Goal: Transaction & Acquisition: Book appointment/travel/reservation

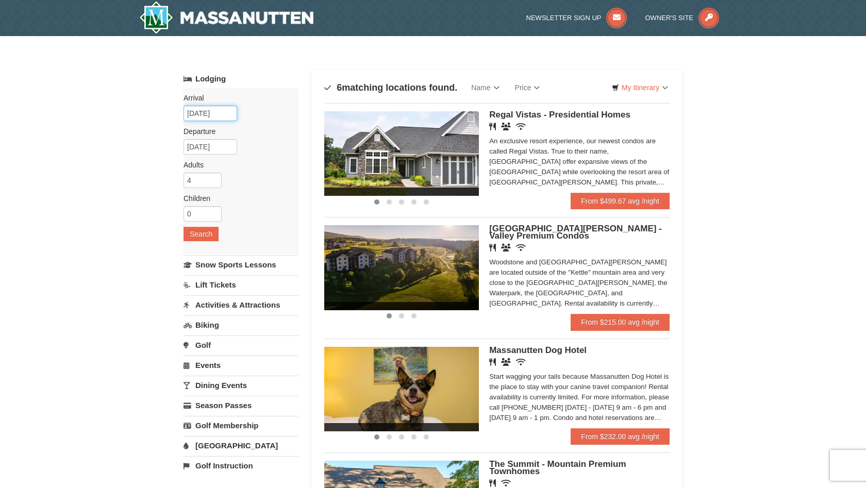
click at [229, 117] on input "[DATE]" at bounding box center [211, 113] width 54 height 15
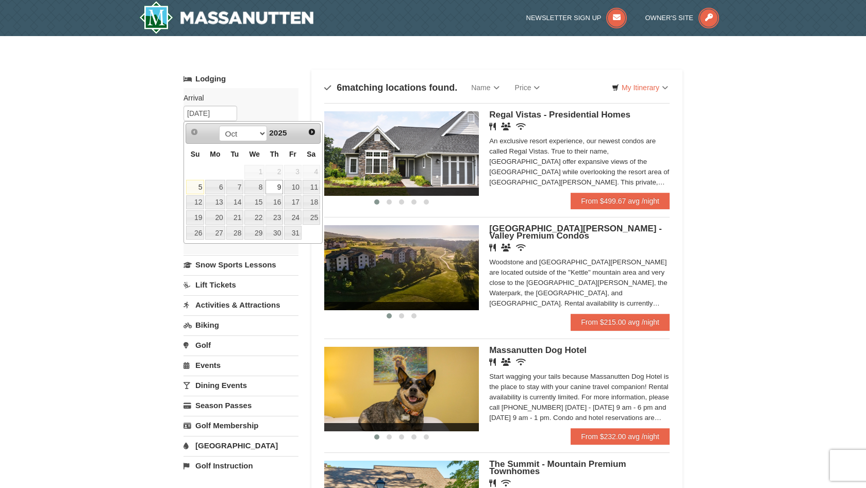
click at [281, 186] on link "9" at bounding box center [275, 187] width 18 height 14
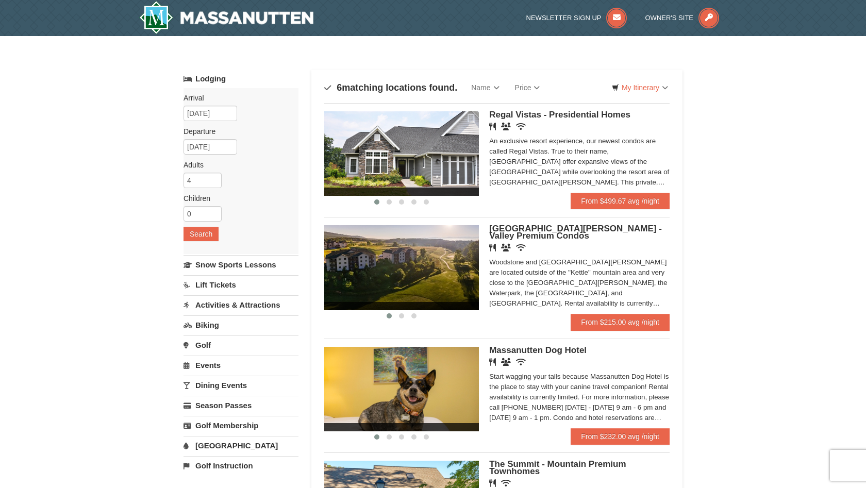
click at [227, 164] on label "Adults Please format dates MM/DD/YYYY" at bounding box center [237, 165] width 107 height 10
click at [232, 150] on input "[DATE]" at bounding box center [211, 146] width 54 height 15
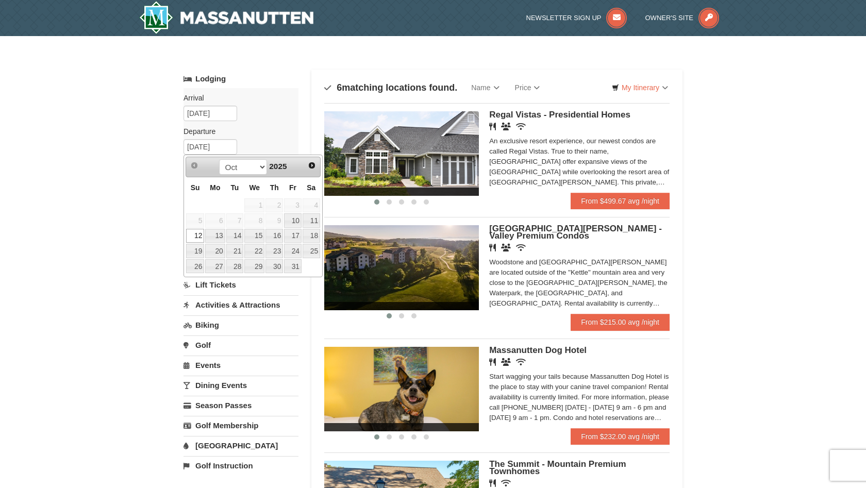
click at [200, 236] on link "12" at bounding box center [195, 236] width 18 height 14
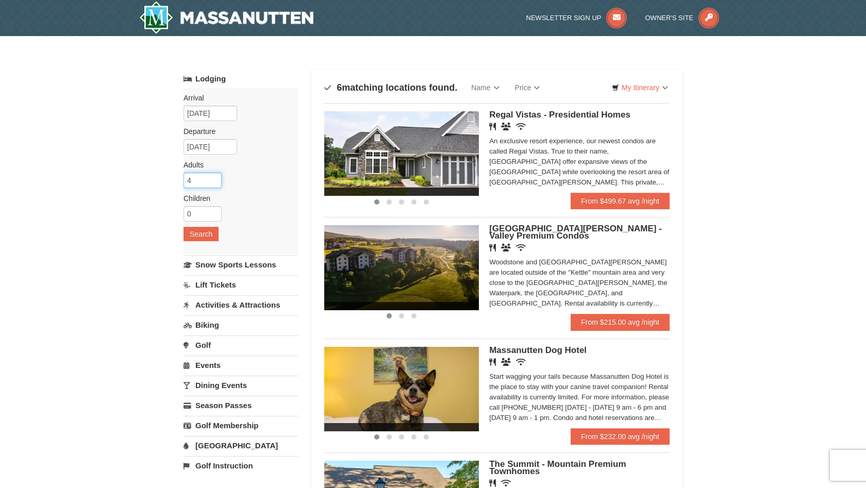
click at [215, 186] on input "4" at bounding box center [203, 180] width 38 height 15
type input "3"
click at [216, 183] on input "3" at bounding box center [203, 180] width 38 height 15
click at [210, 233] on button "Search" at bounding box center [201, 234] width 35 height 14
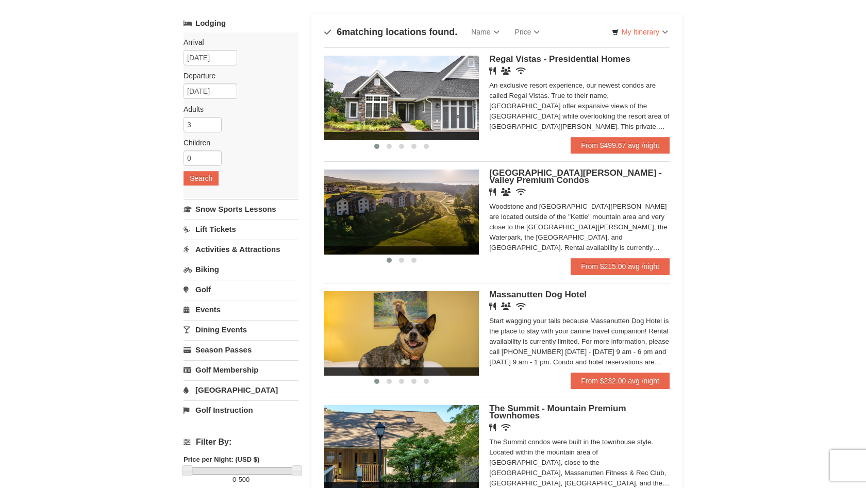
scroll to position [56, 0]
click at [537, 176] on span "[GEOGRAPHIC_DATA][PERSON_NAME] - Valley Premium Condos" at bounding box center [575, 176] width 173 height 17
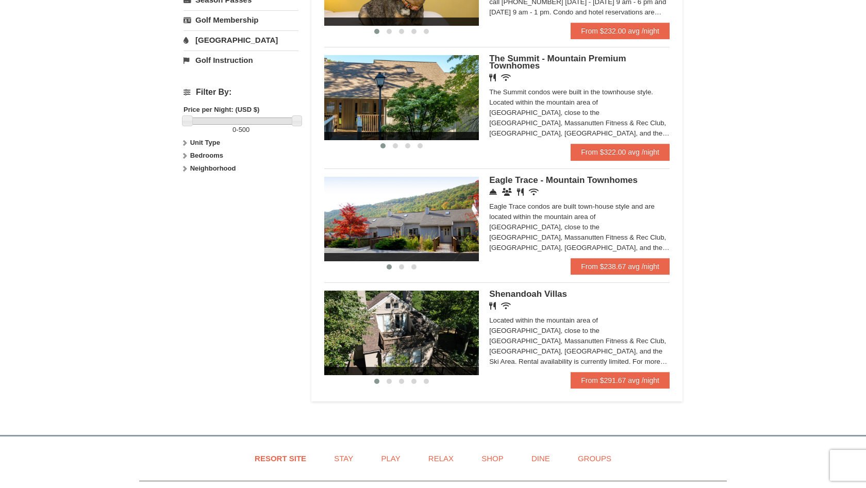
scroll to position [395, 0]
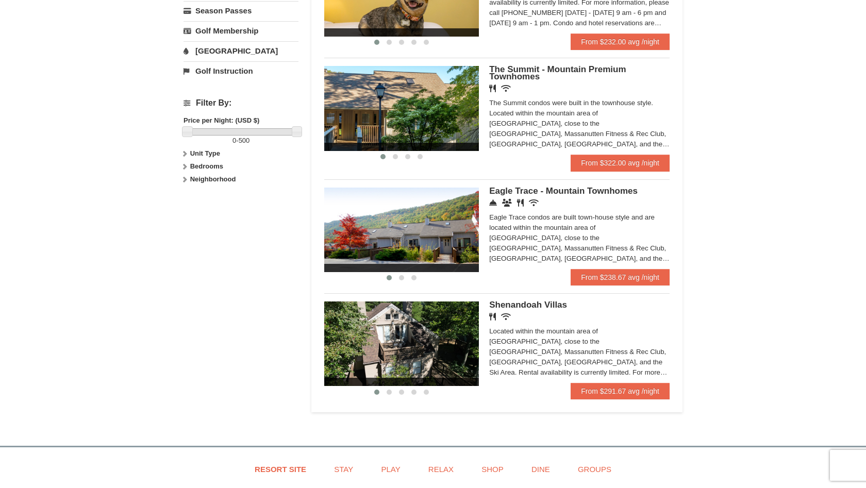
click at [578, 190] on span "Eagle Trace - Mountain Townhomes" at bounding box center [563, 191] width 149 height 10
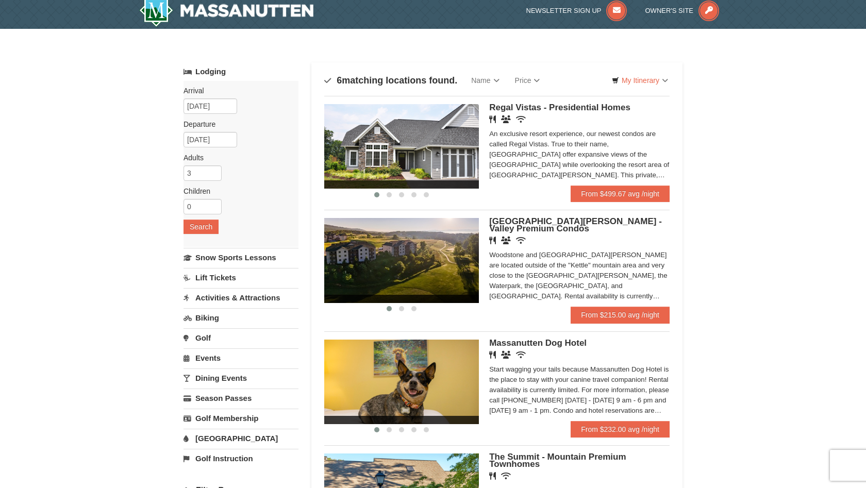
scroll to position [0, 0]
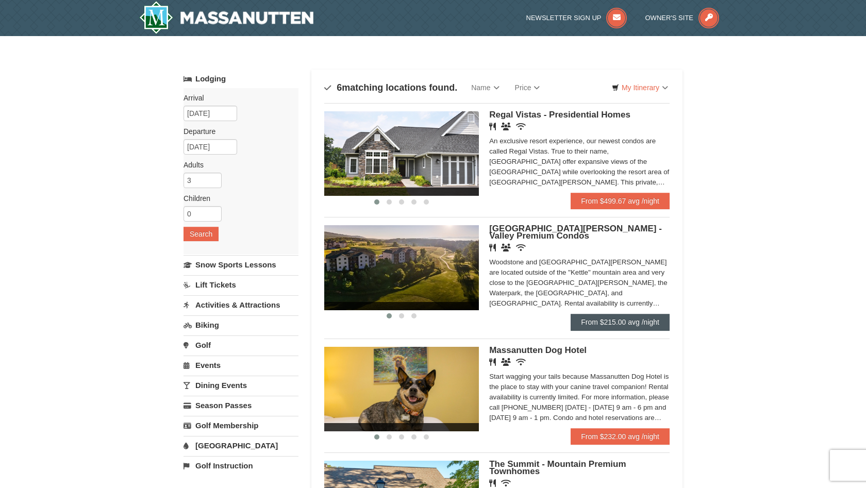
click at [616, 319] on link "From $215.00 avg /night" at bounding box center [620, 322] width 99 height 17
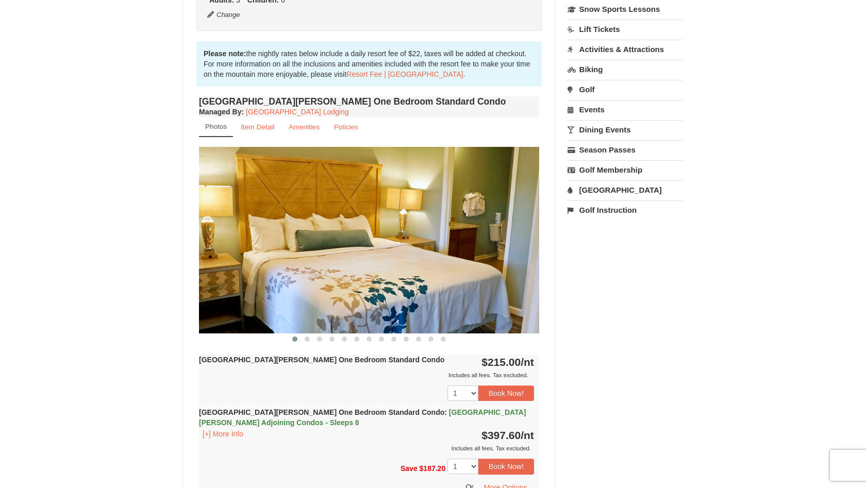
scroll to position [278, 0]
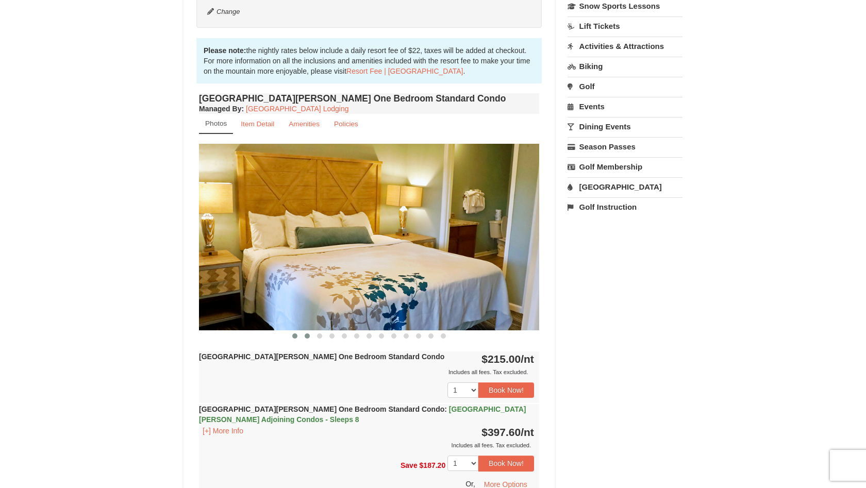
click at [308, 337] on span at bounding box center [307, 336] width 5 height 5
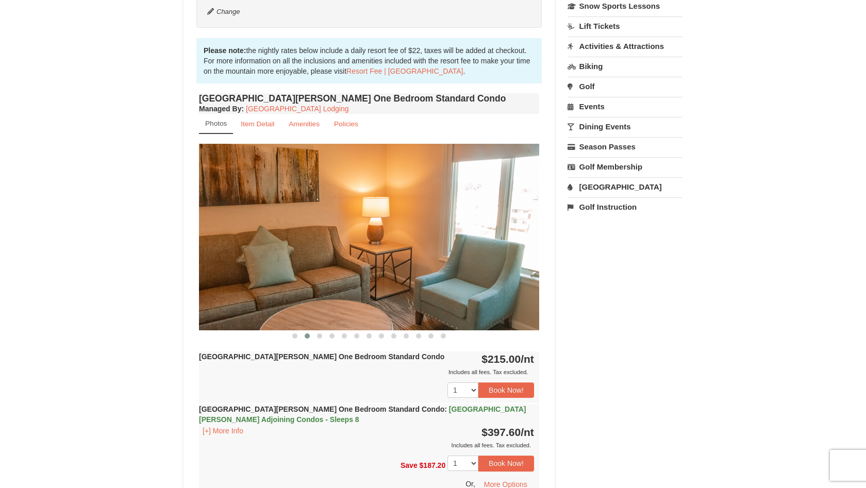
click at [308, 337] on span at bounding box center [307, 336] width 5 height 5
click at [319, 335] on span at bounding box center [319, 336] width 5 height 5
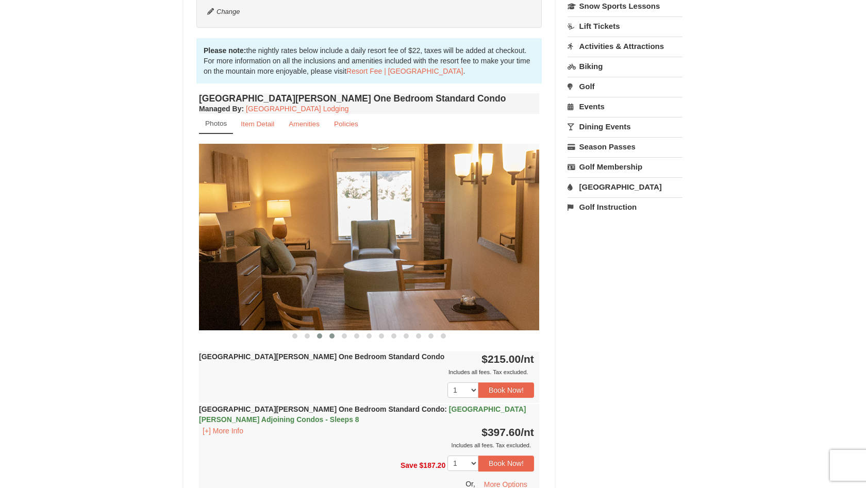
click at [332, 336] on span at bounding box center [332, 336] width 5 height 5
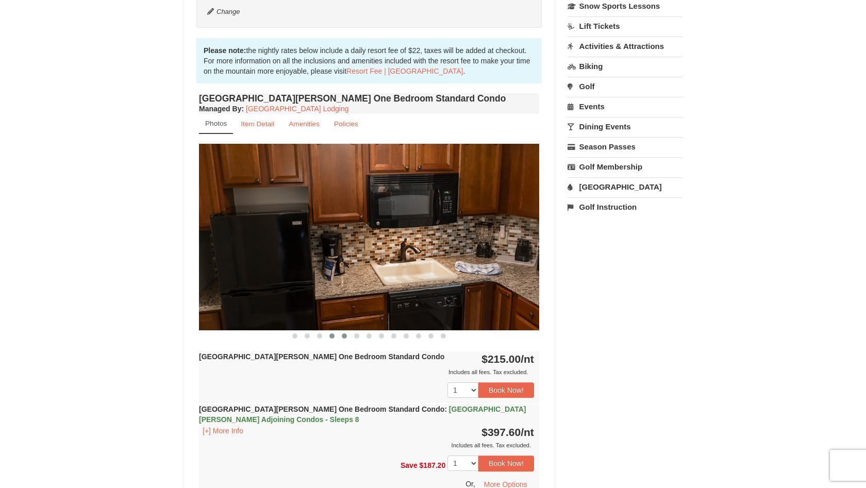
click at [346, 336] on span at bounding box center [344, 336] width 5 height 5
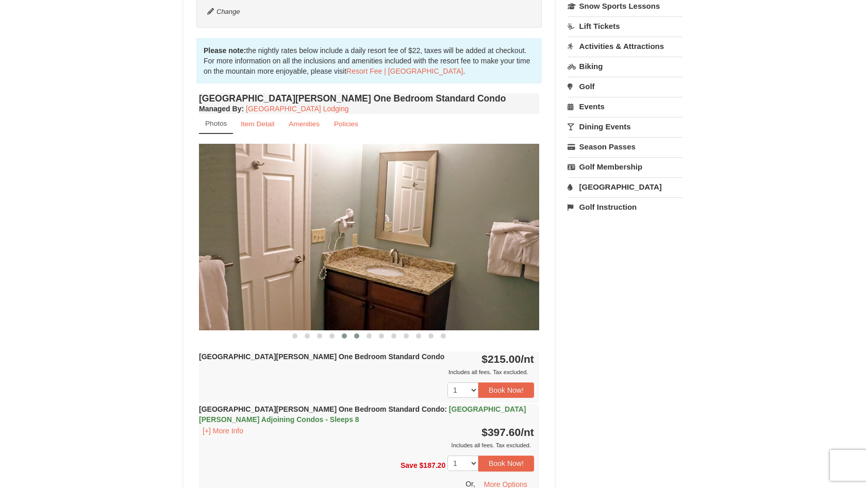
click at [356, 336] on span at bounding box center [356, 336] width 5 height 5
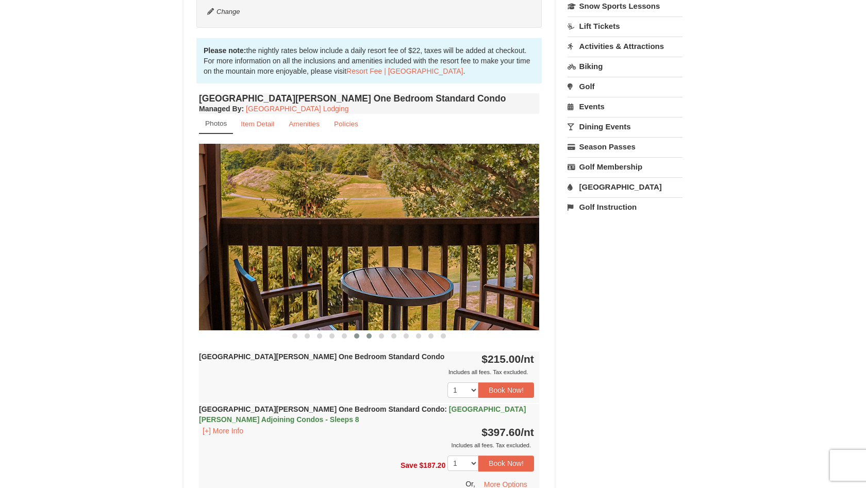
click at [372, 334] on button at bounding box center [369, 336] width 12 height 10
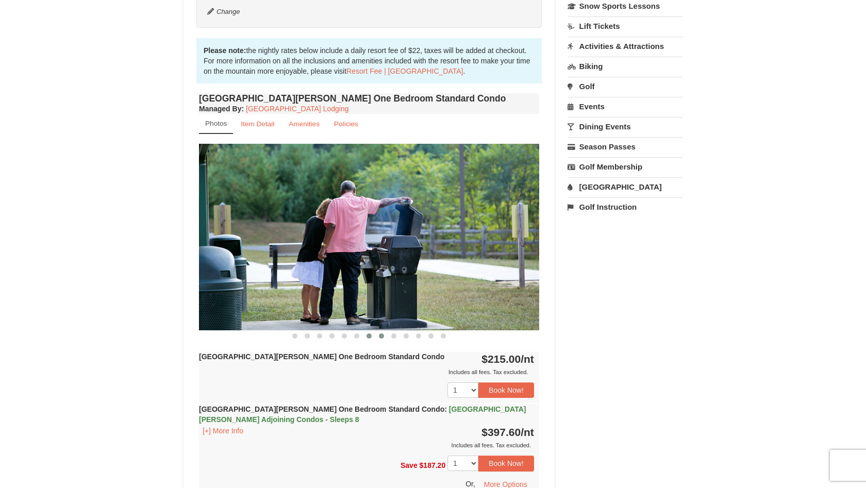
click at [383, 338] on button at bounding box center [381, 336] width 12 height 10
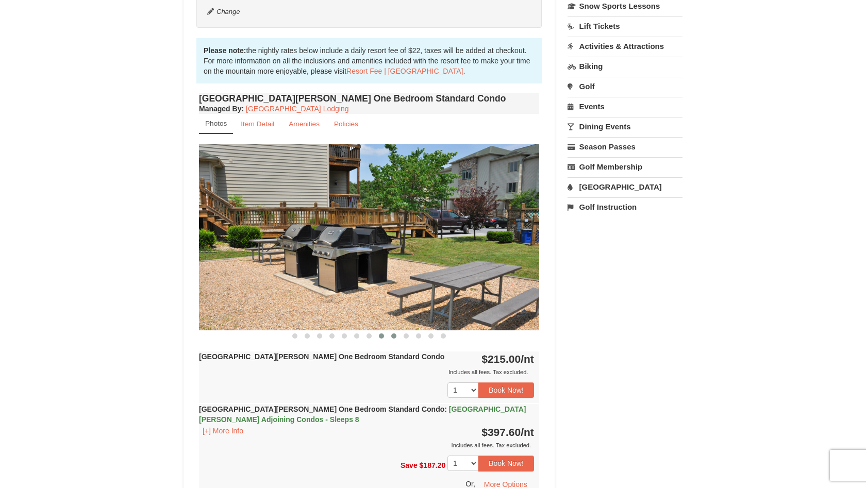
click at [395, 336] on span at bounding box center [393, 336] width 5 height 5
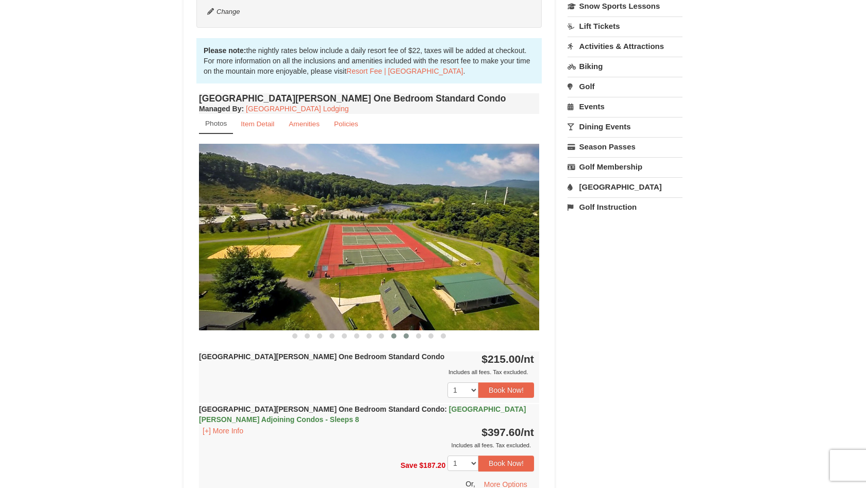
click at [406, 336] on span at bounding box center [406, 336] width 5 height 5
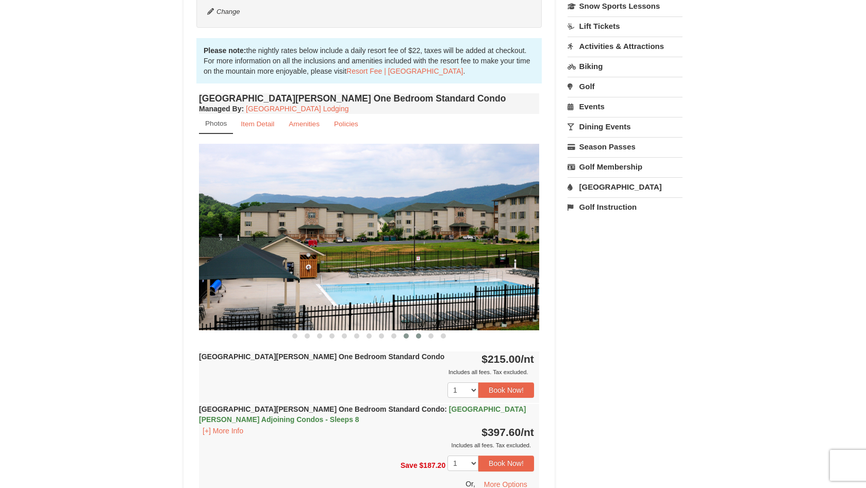
click at [418, 337] on span at bounding box center [418, 336] width 5 height 5
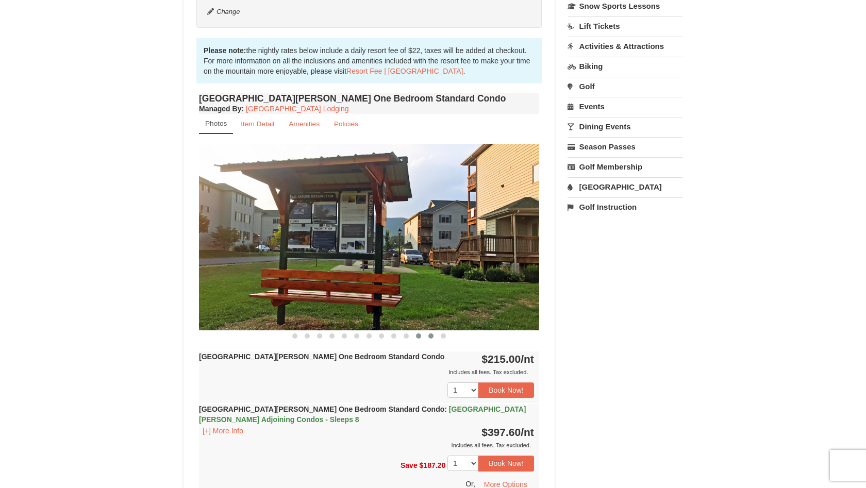
click at [431, 335] on span at bounding box center [431, 336] width 5 height 5
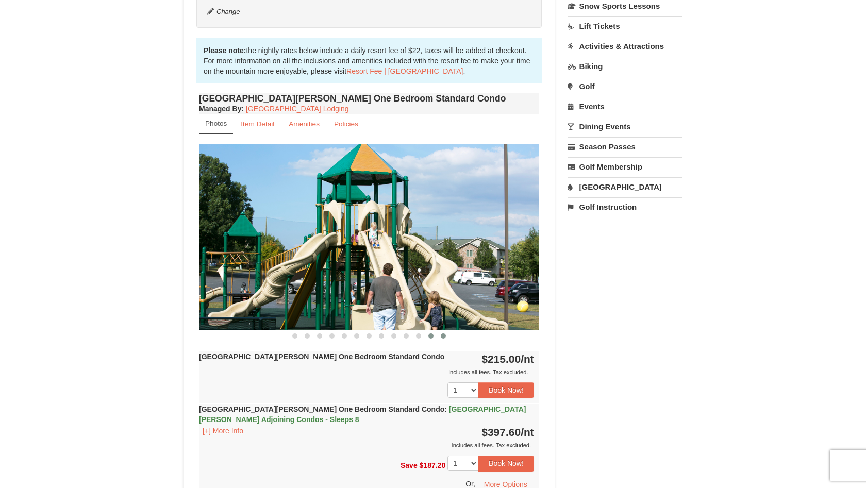
click at [443, 335] on span at bounding box center [443, 336] width 5 height 5
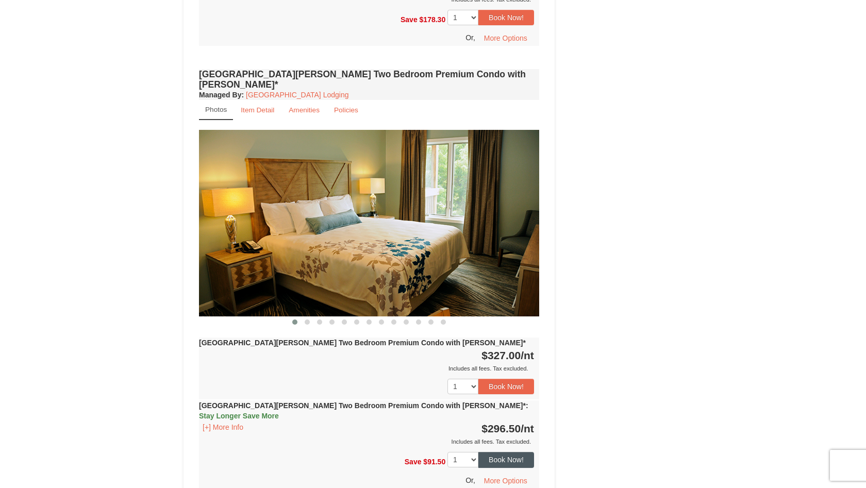
scroll to position [2925, 0]
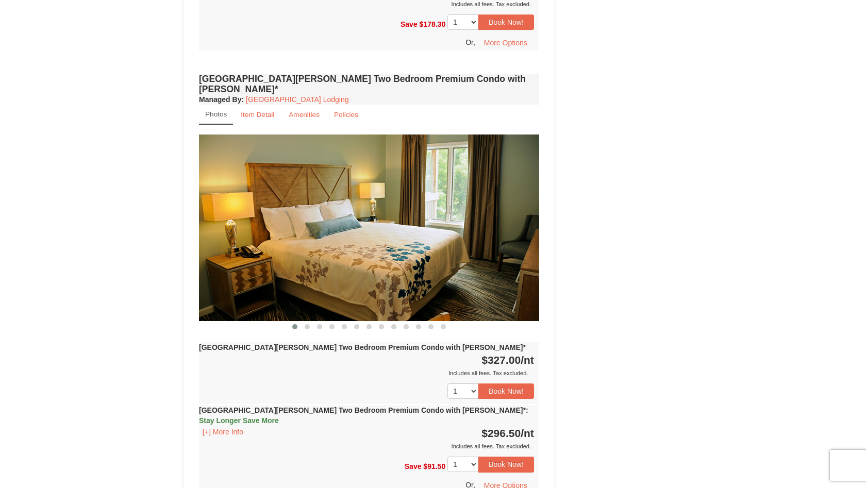
click at [340, 406] on strong "Woodstone Meadows Two Bedroom Premium Condo with Jacuzzi* : Stay Longer Save Mo…" at bounding box center [364, 415] width 330 height 19
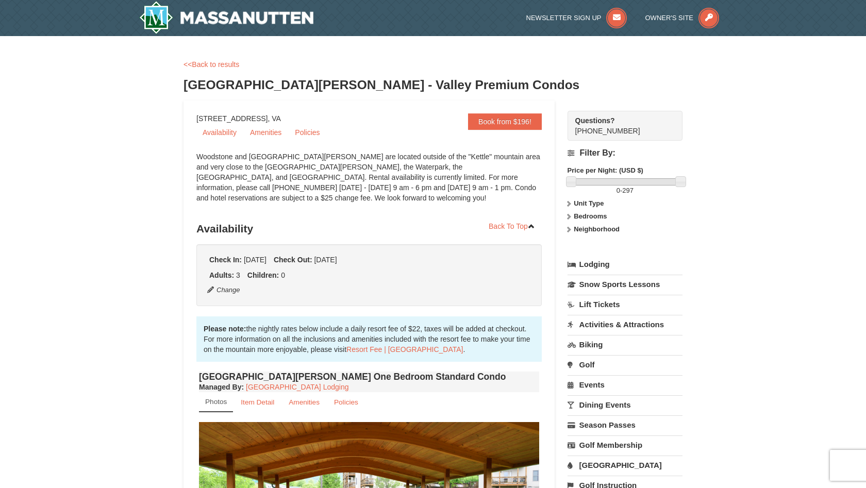
scroll to position [0, 0]
click at [506, 123] on link "Book from $196!" at bounding box center [505, 121] width 74 height 17
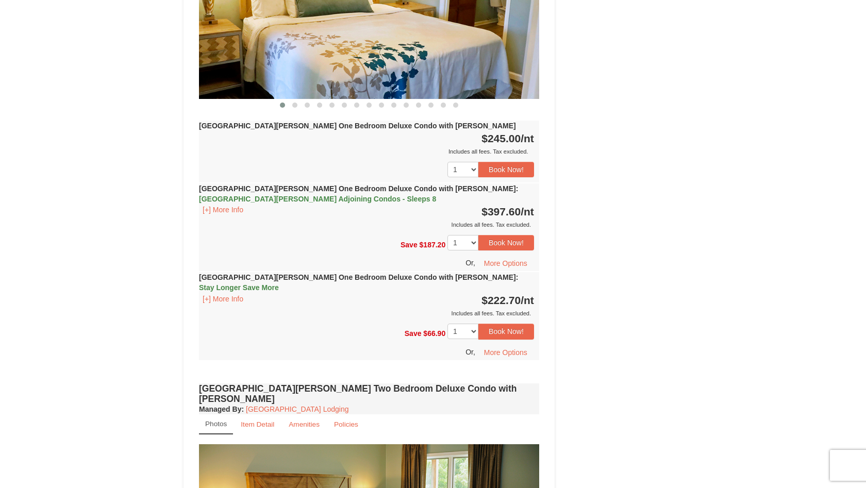
scroll to position [1014, 0]
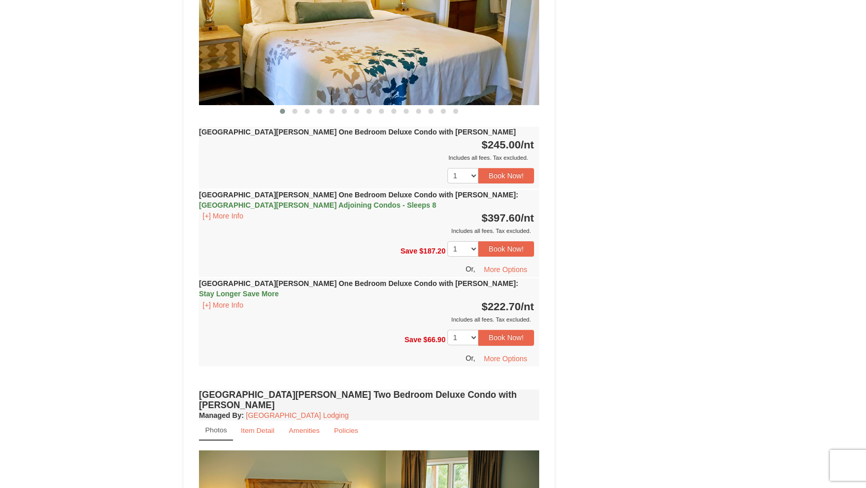
click at [354, 278] on div "Woodstone Meadows One Bedroom Deluxe Condo with Jacuzzi : Stay Longer Save More…" at bounding box center [369, 301] width 340 height 46
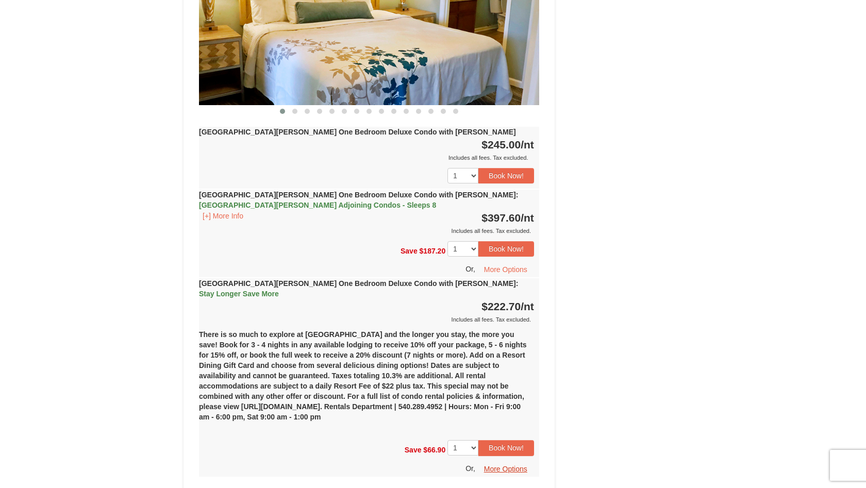
click at [521, 462] on button "More Options" at bounding box center [506, 469] width 57 height 15
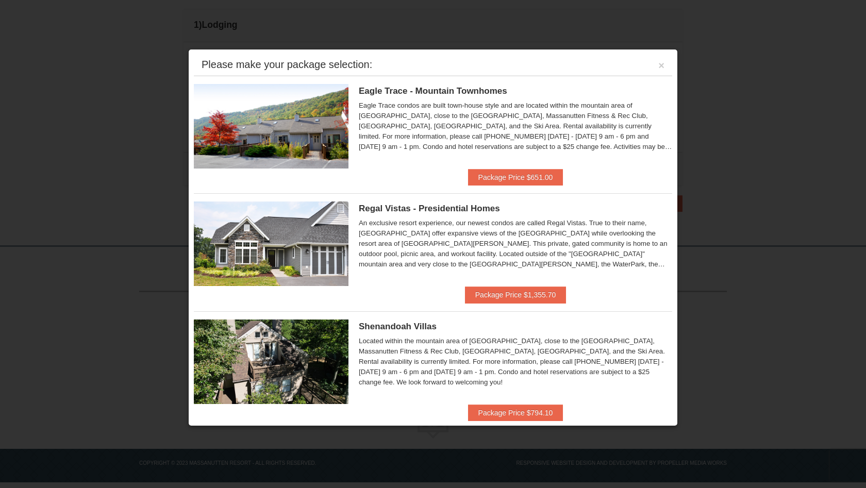
scroll to position [281, 0]
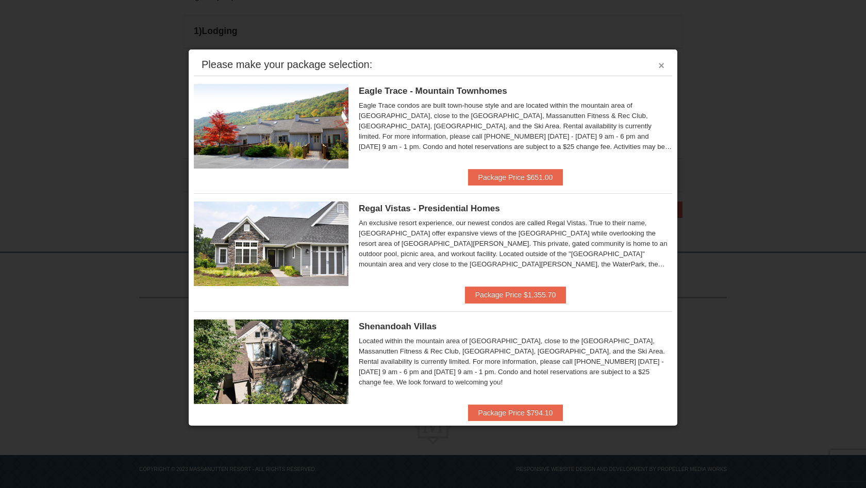
click at [663, 65] on button "×" at bounding box center [662, 65] width 6 height 10
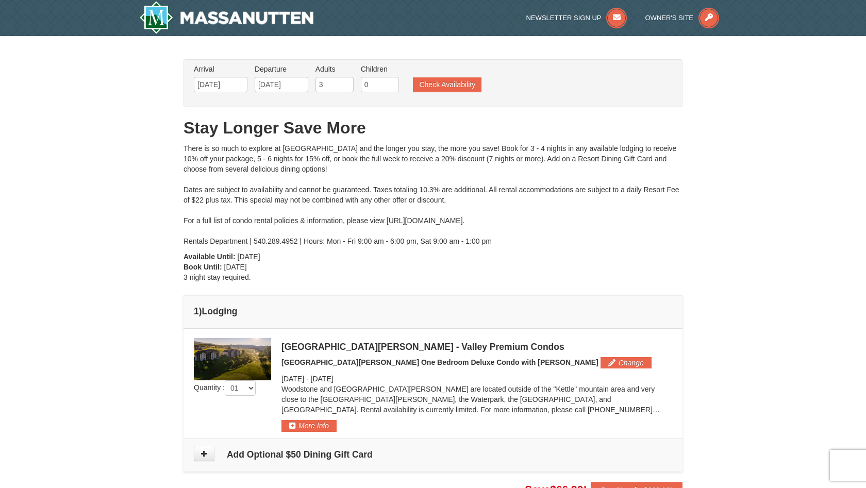
scroll to position [0, 0]
click at [342, 348] on div "[GEOGRAPHIC_DATA][PERSON_NAME] - Valley Premium Condos" at bounding box center [477, 347] width 391 height 10
click at [601, 360] on button "Change" at bounding box center [626, 362] width 51 height 11
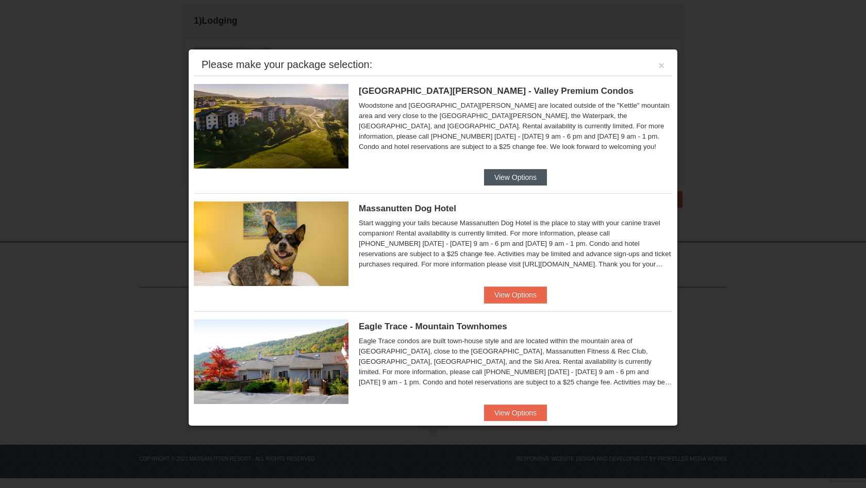
click at [504, 180] on button "View Options" at bounding box center [515, 177] width 63 height 17
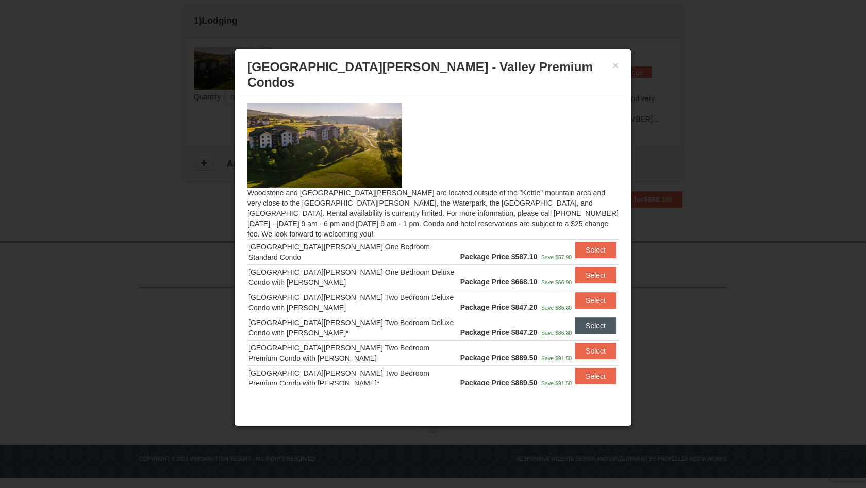
click at [594, 318] on button "Select" at bounding box center [596, 326] width 41 height 17
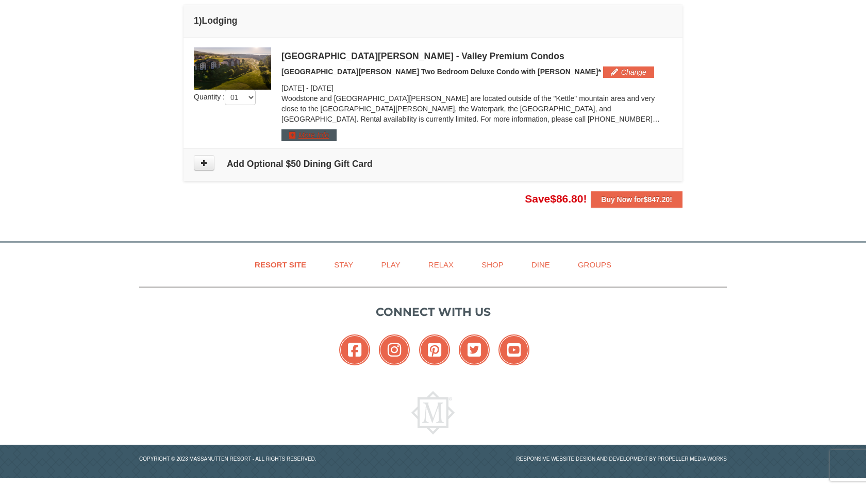
click at [331, 130] on button "More Info" at bounding box center [309, 134] width 55 height 11
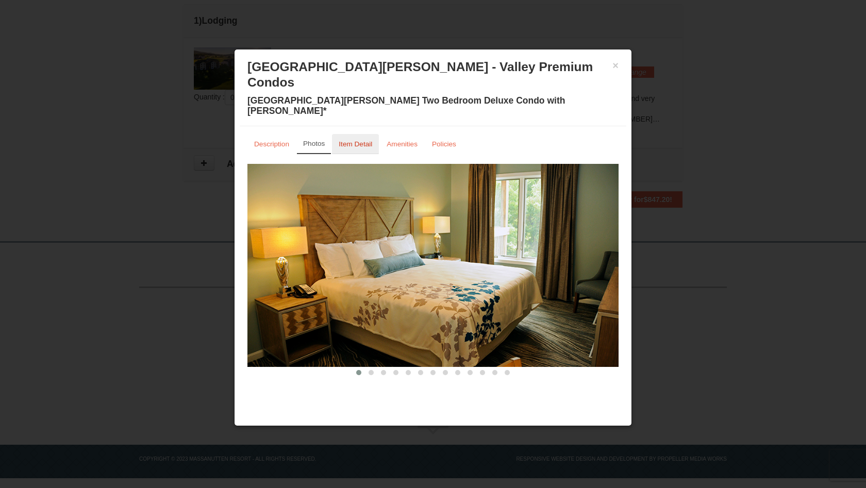
click at [360, 140] on small "Item Detail" at bounding box center [356, 144] width 34 height 8
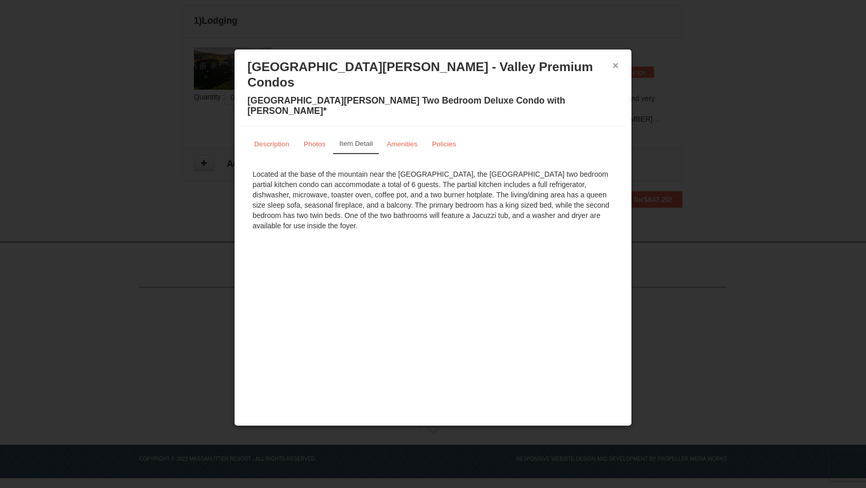
click at [616, 64] on button "×" at bounding box center [616, 65] width 6 height 10
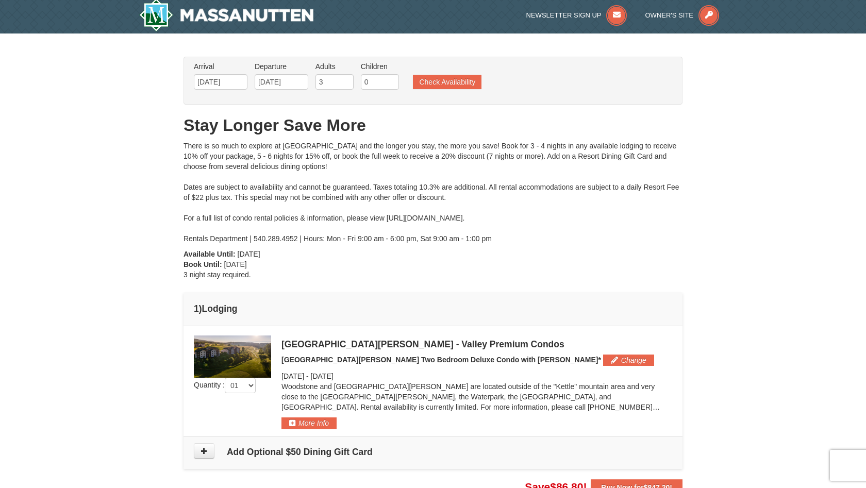
scroll to position [3, 0]
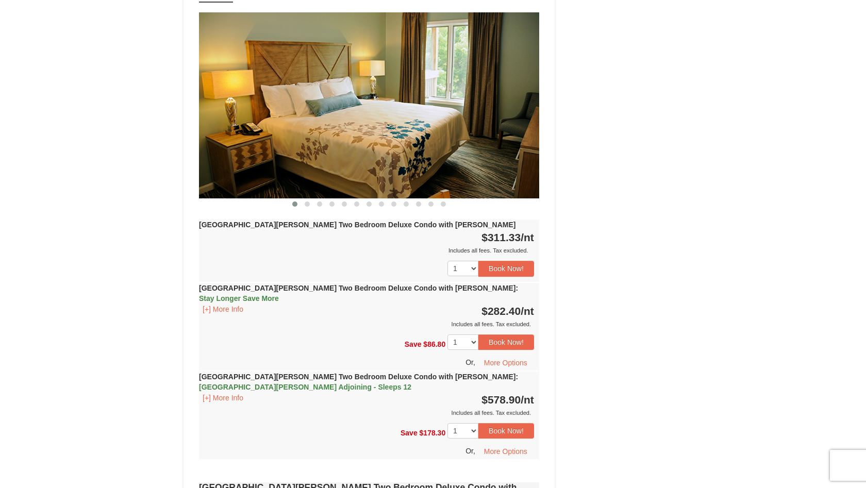
scroll to position [1434, 0]
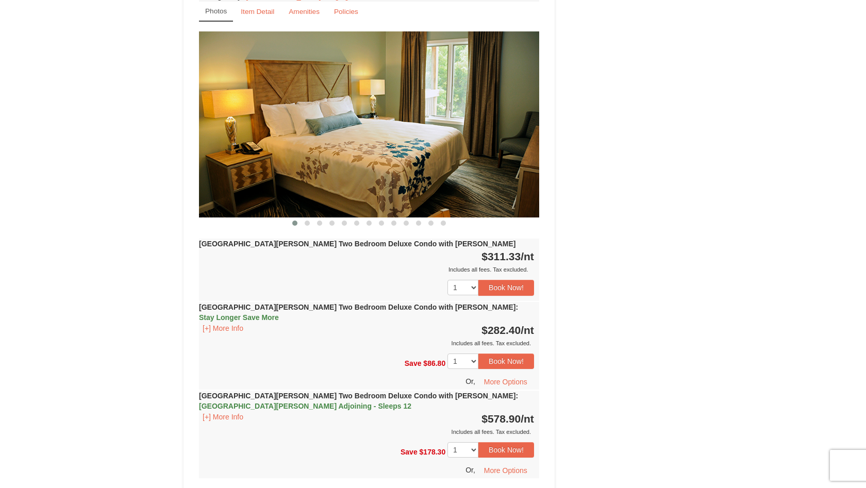
click at [393, 303] on strong "[GEOGRAPHIC_DATA][PERSON_NAME] Two Bedroom Deluxe Condo with [PERSON_NAME] : St…" at bounding box center [358, 312] width 319 height 19
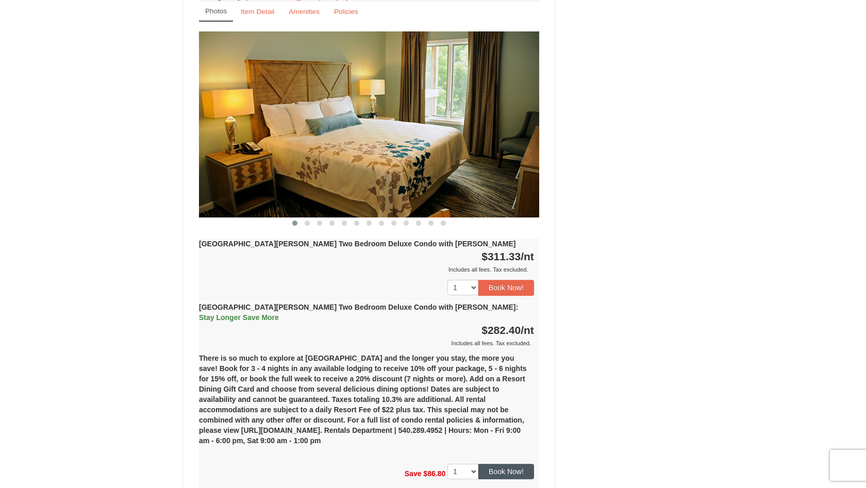
click at [508, 464] on button "Book Now!" at bounding box center [507, 471] width 56 height 15
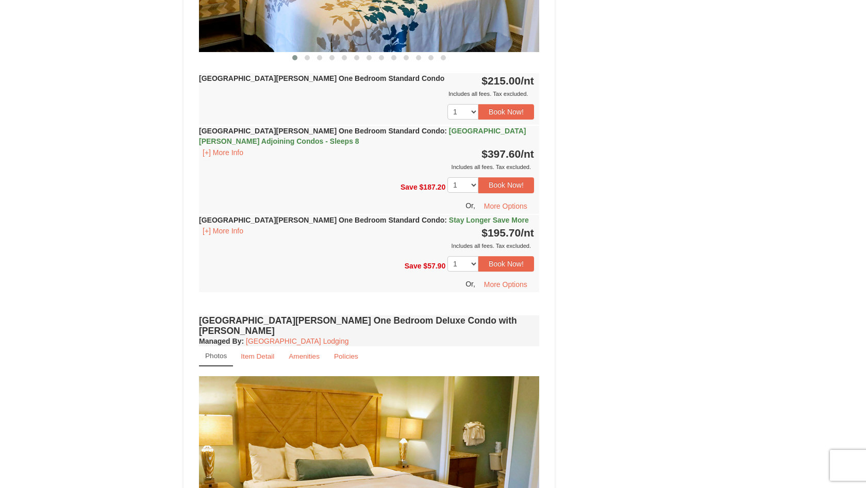
scroll to position [101, 0]
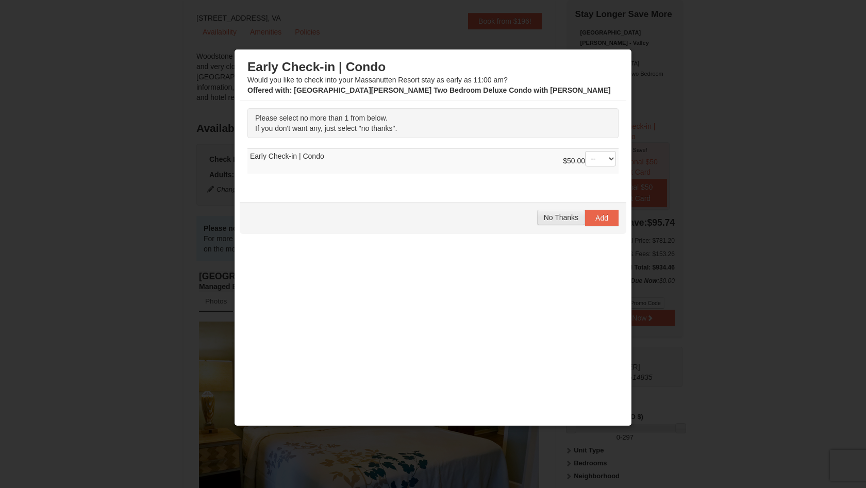
click at [562, 214] on span "No Thanks" at bounding box center [561, 218] width 35 height 8
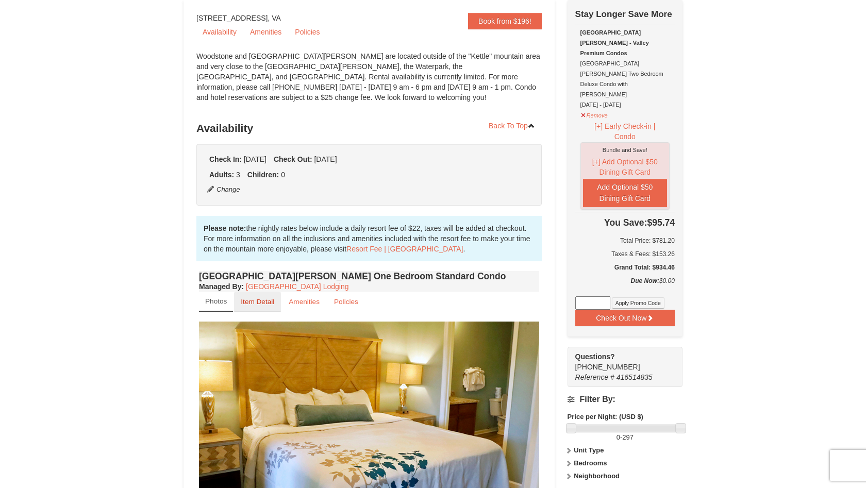
click at [274, 300] on small "Item Detail" at bounding box center [258, 302] width 34 height 8
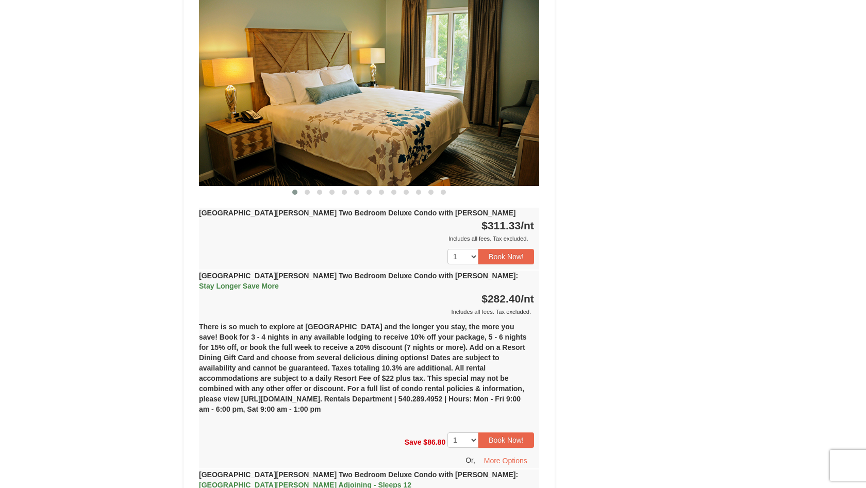
scroll to position [1343, 0]
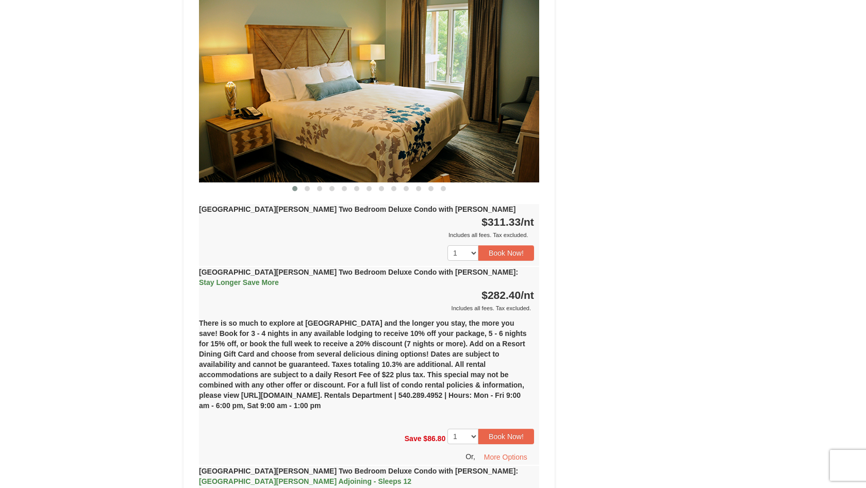
click at [420, 303] on div "Includes all fees. Tax excluded." at bounding box center [366, 308] width 335 height 10
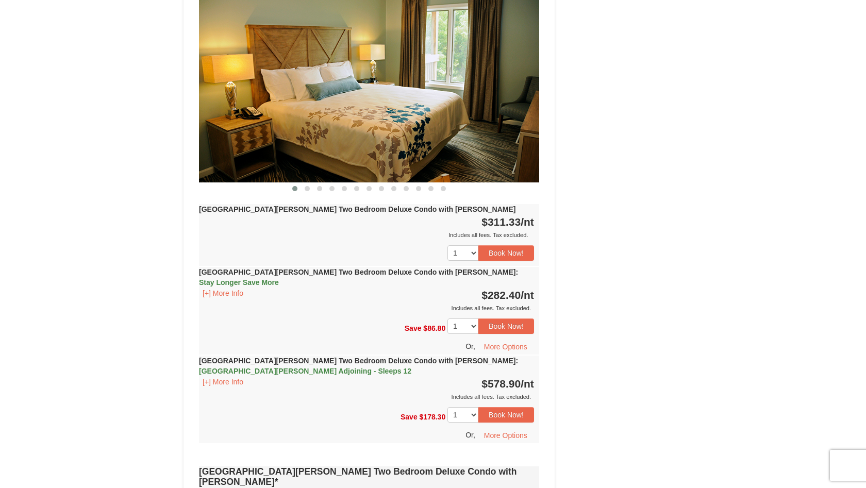
click at [420, 303] on div "Includes all fees. Tax excluded." at bounding box center [366, 308] width 335 height 10
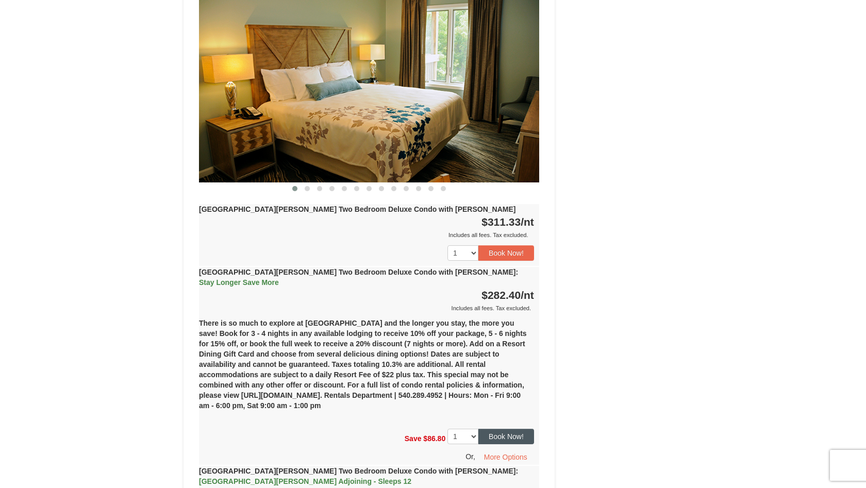
click at [510, 429] on button "Book Now!" at bounding box center [507, 436] width 56 height 15
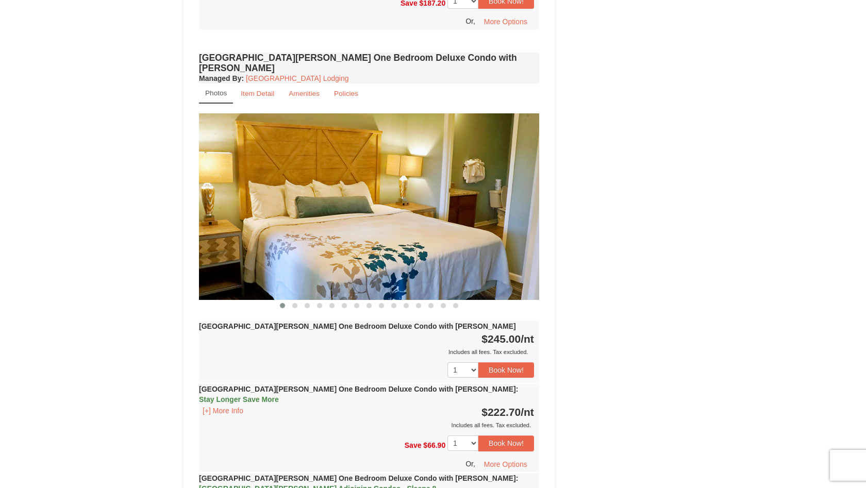
scroll to position [101, 0]
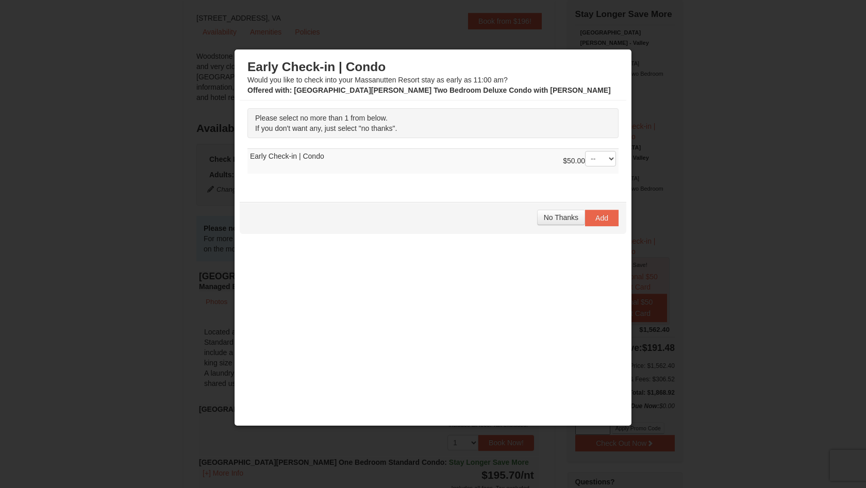
click at [419, 83] on div "Early Check-in | Condo Would you like to check into your [GEOGRAPHIC_DATA] stay…" at bounding box center [433, 77] width 371 height 36
click at [555, 214] on span "No Thanks" at bounding box center [561, 218] width 35 height 8
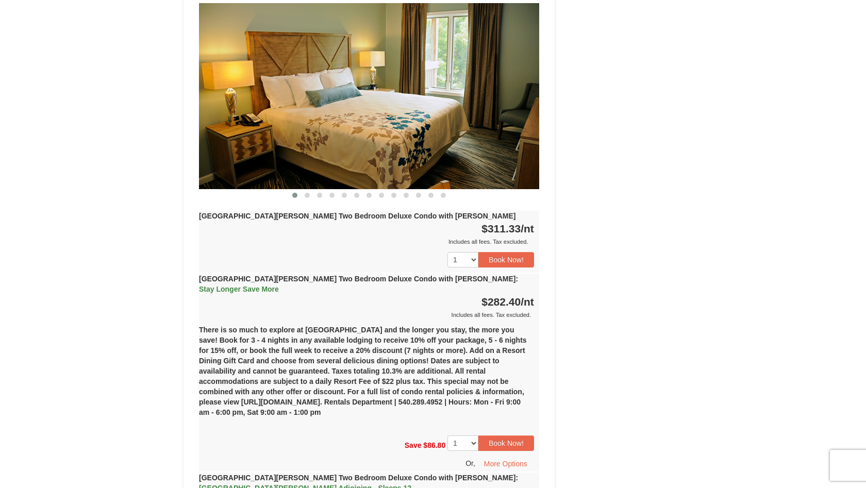
scroll to position [1420, 0]
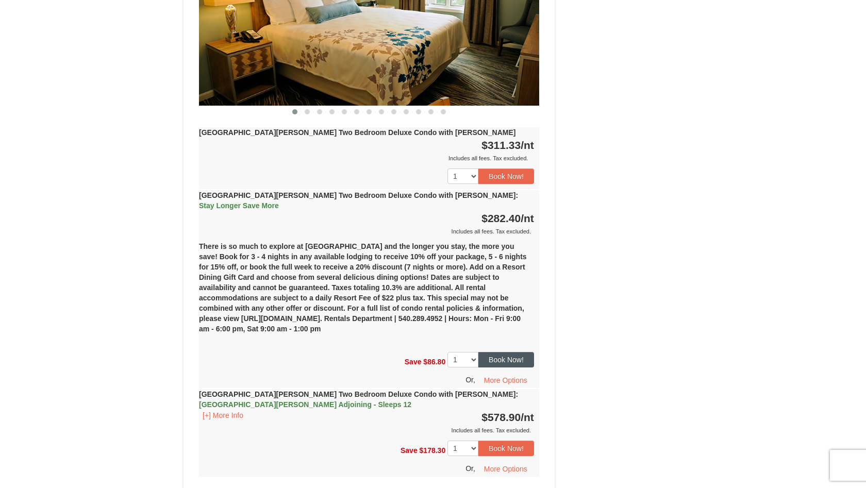
click at [508, 352] on button "Book Now!" at bounding box center [507, 359] width 56 height 15
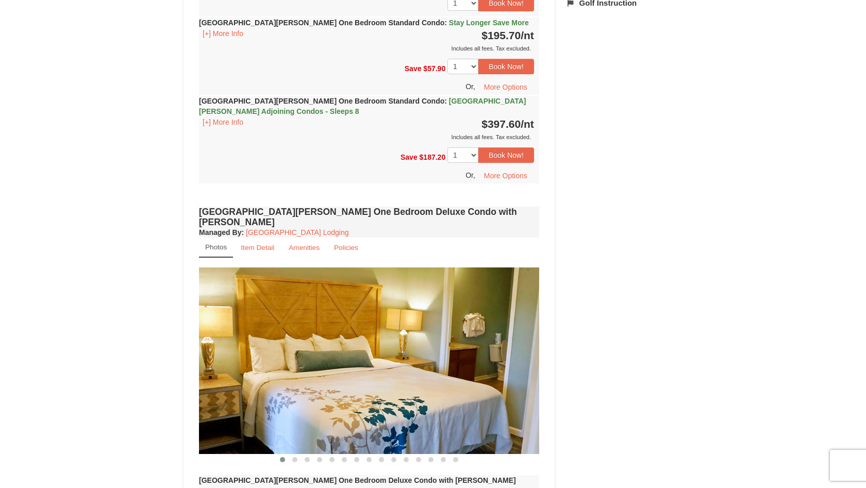
scroll to position [101, 0]
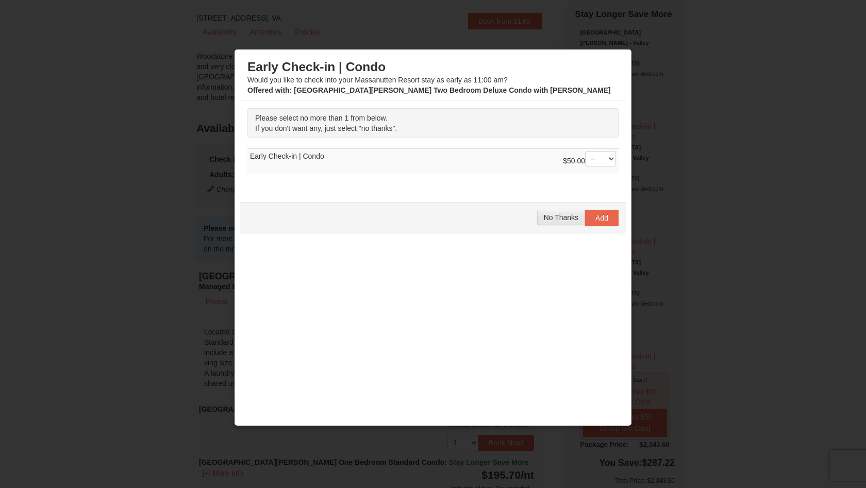
click at [554, 215] on span "No Thanks" at bounding box center [561, 218] width 35 height 8
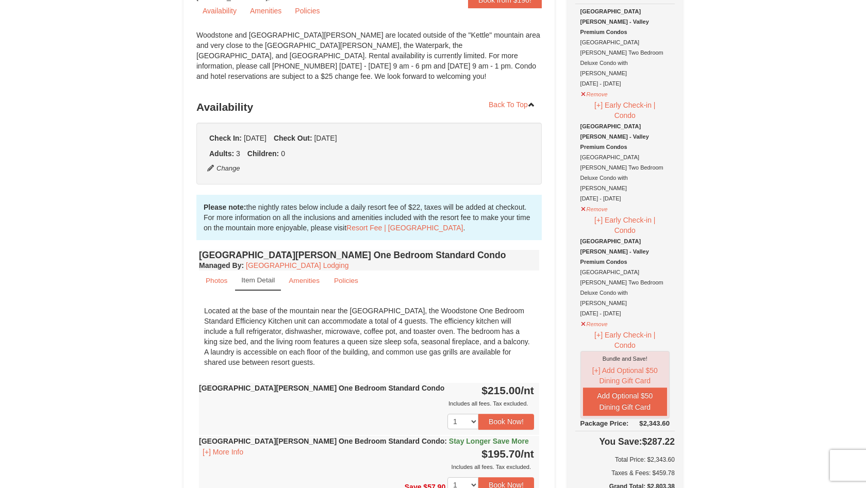
scroll to position [149, 0]
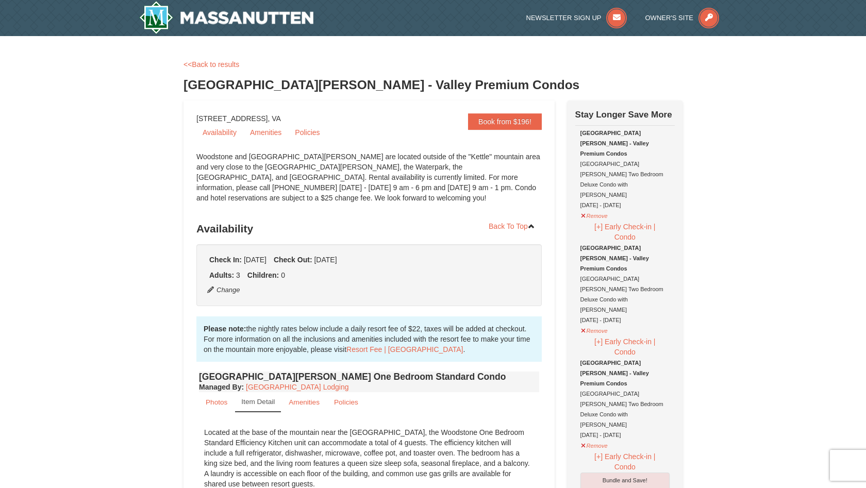
scroll to position [0, 0]
